Goal: Information Seeking & Learning: Check status

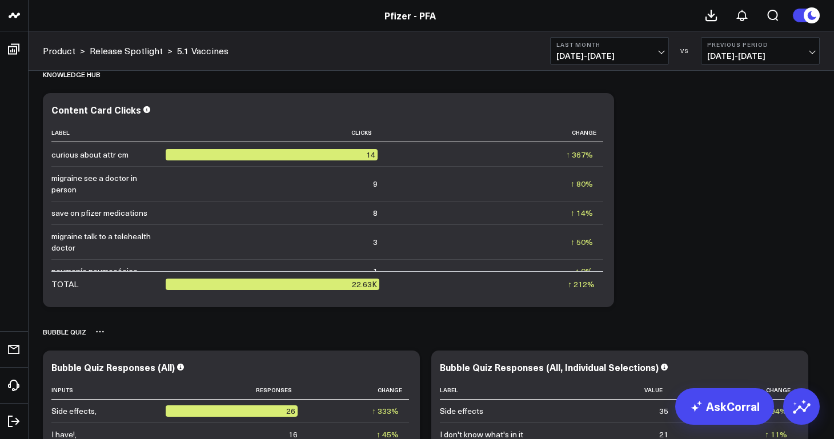
scroll to position [5533, 0]
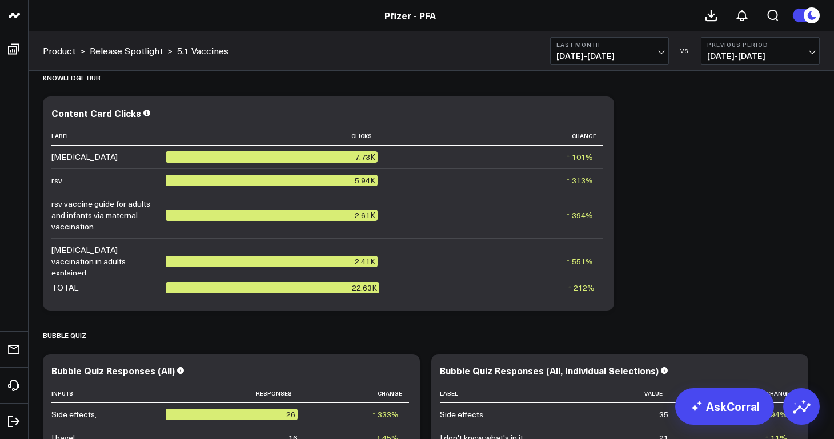
scroll to position [4522, 0]
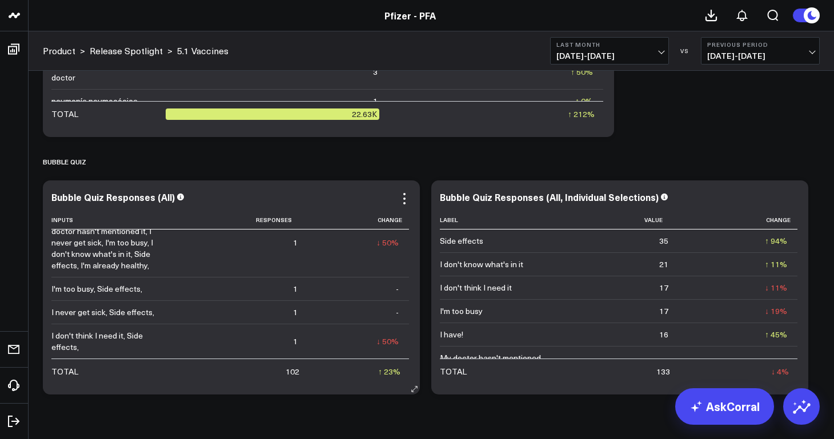
scroll to position [5706, 0]
